Goal: Information Seeking & Learning: Learn about a topic

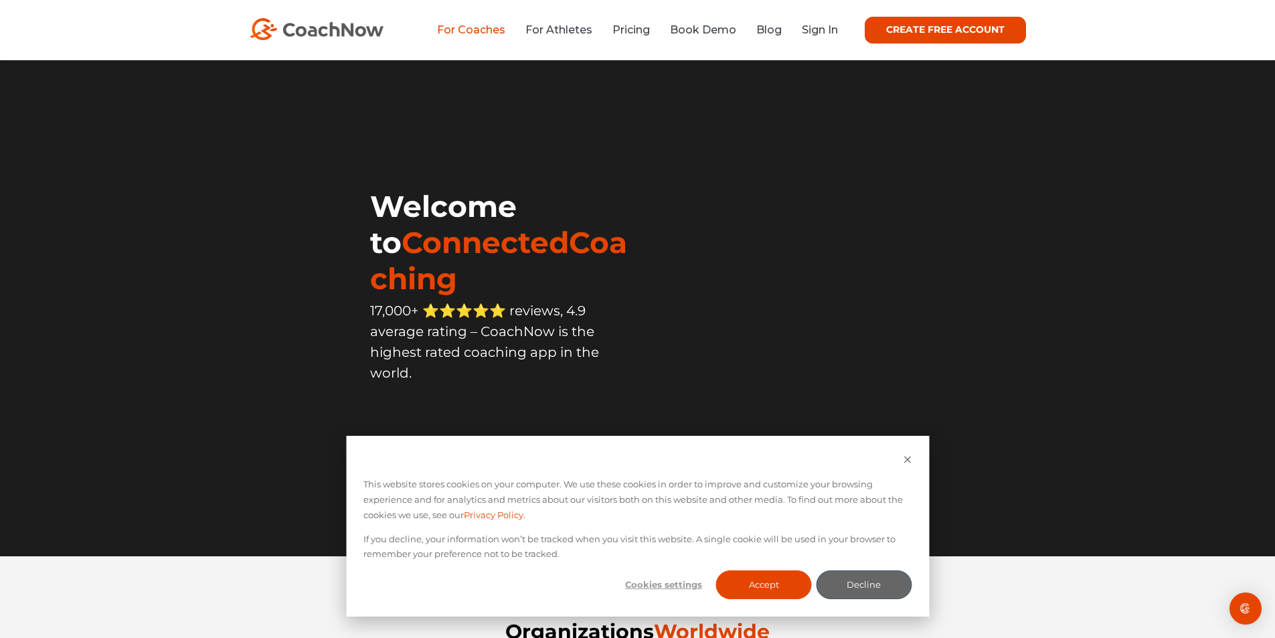
click at [479, 33] on link "For Coaches" at bounding box center [471, 29] width 68 height 13
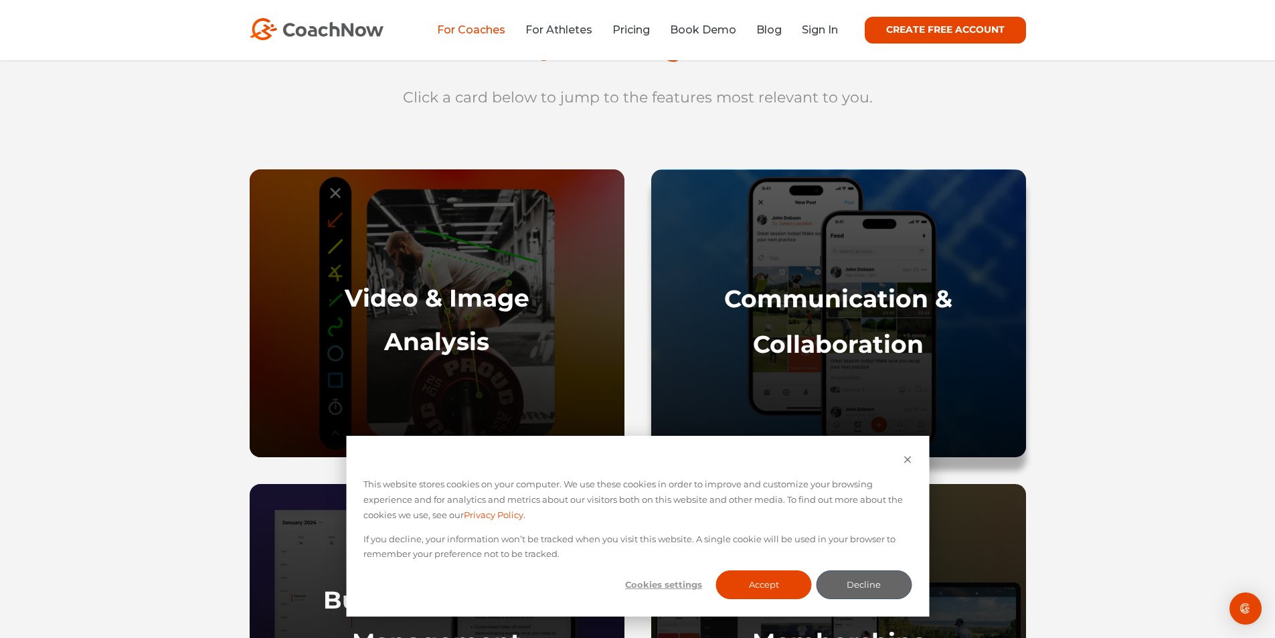
scroll to position [535, 0]
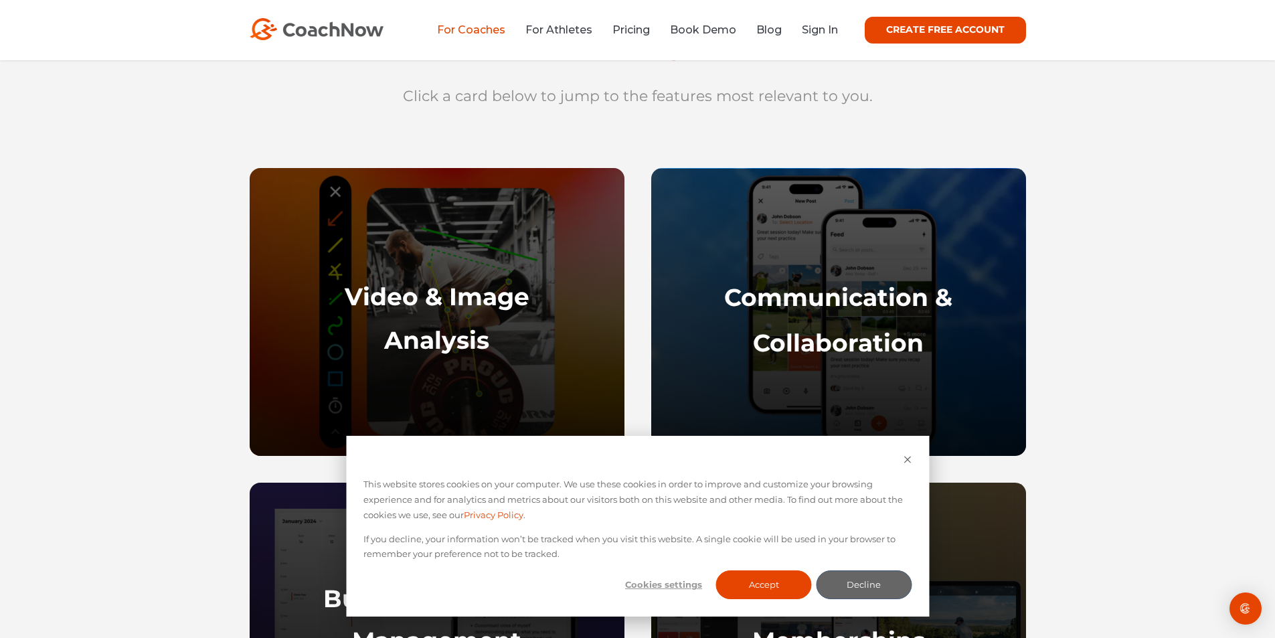
click at [902, 466] on div "Cookie banner" at bounding box center [637, 460] width 548 height 15
click at [908, 457] on icon "Dismiss cookie banner" at bounding box center [907, 459] width 9 height 9
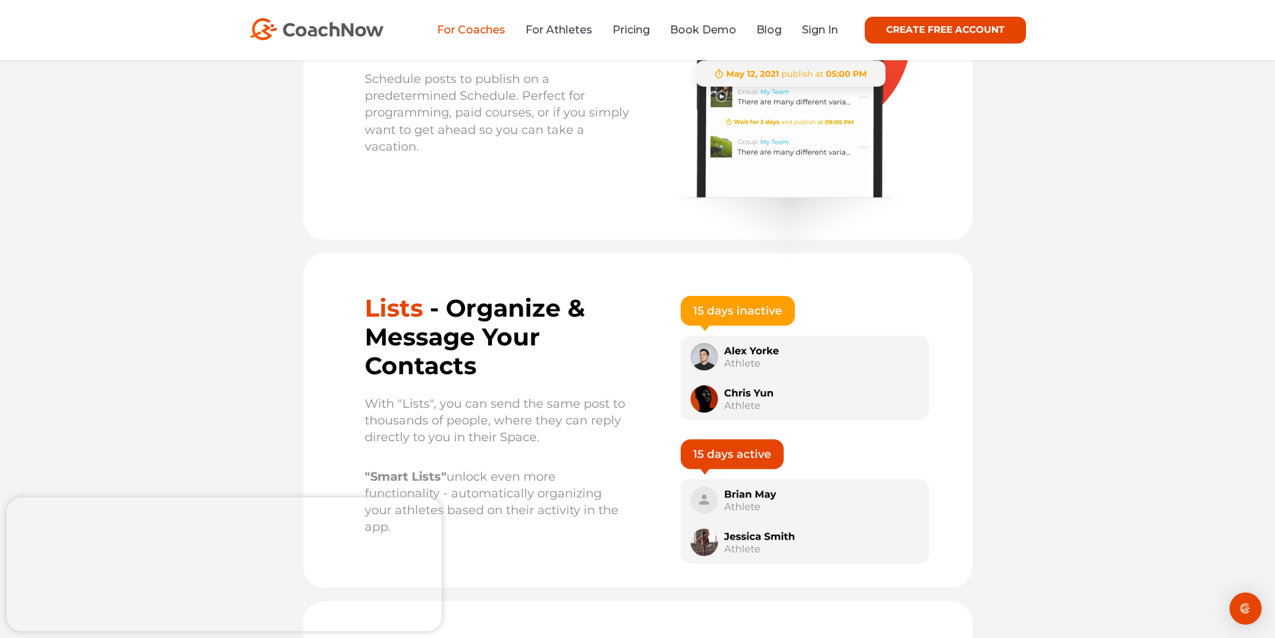
scroll to position [6425, 0]
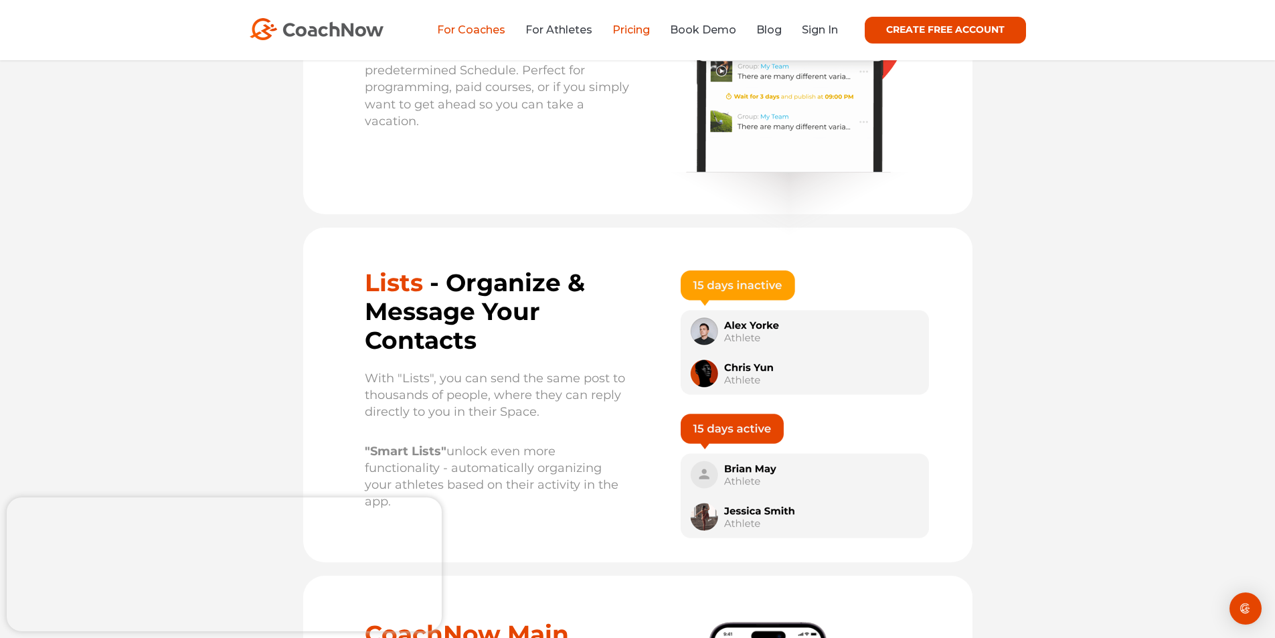
click at [631, 31] on link "Pricing" at bounding box center [630, 29] width 37 height 13
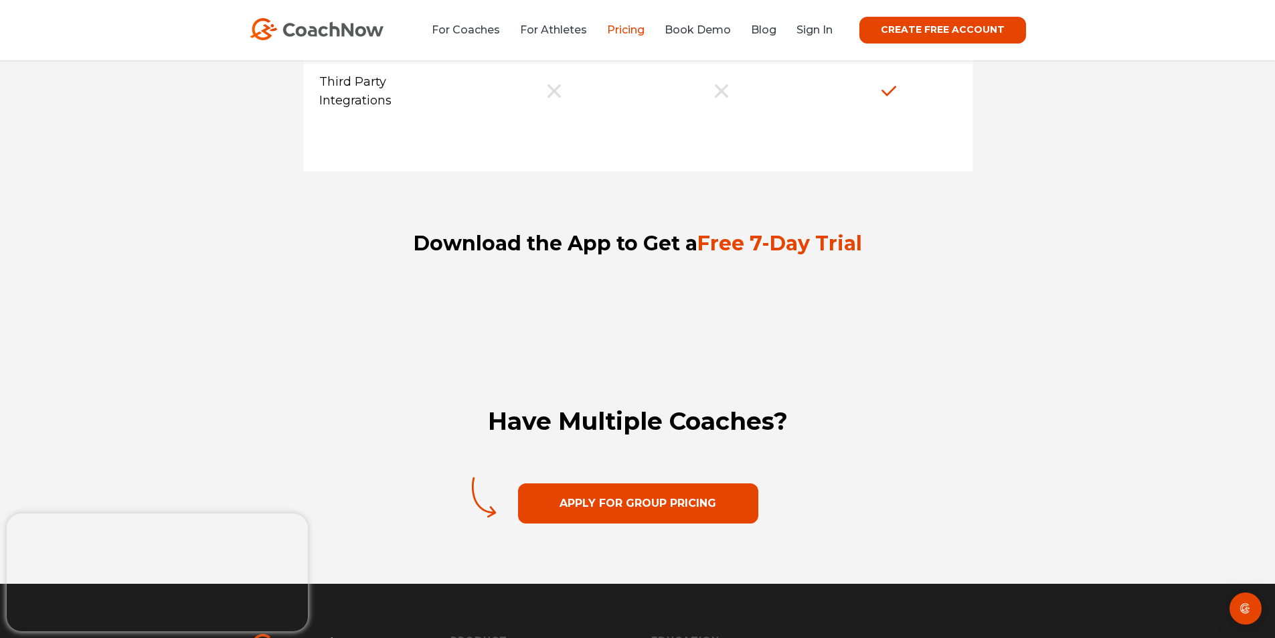
scroll to position [1874, 0]
